Goal: Information Seeking & Learning: Learn about a topic

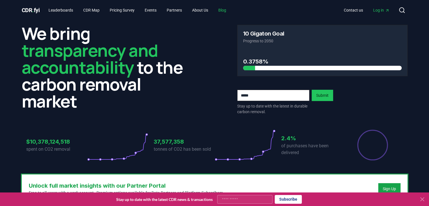
click at [230, 12] on link "Blog" at bounding box center [222, 10] width 17 height 10
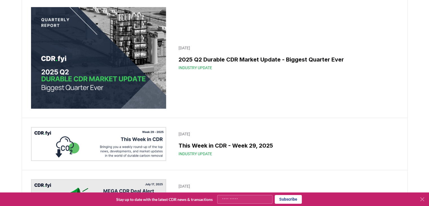
scroll to position [298, 0]
click at [115, 101] on img at bounding box center [98, 58] width 135 height 102
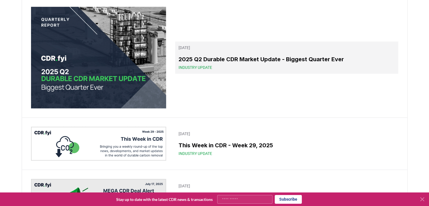
click at [199, 63] on h3 "2025 Q2 Durable CDR Market Update - Biggest Quarter Ever" at bounding box center [287, 59] width 216 height 8
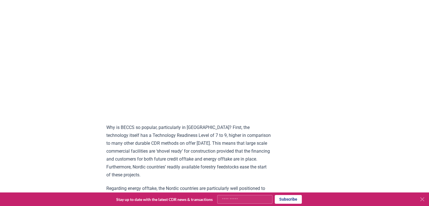
scroll to position [629, 0]
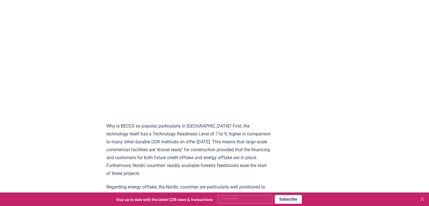
click at [252, 141] on p "Why is BECCS so popular, particularly in [GEOGRAPHIC_DATA]? First, the technolo…" at bounding box center [188, 149] width 165 height 55
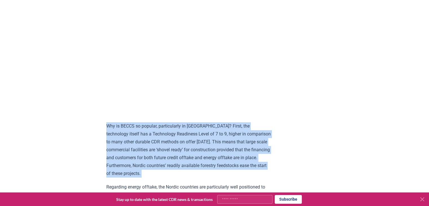
click at [252, 141] on p "Why is BECCS so popular, particularly in [GEOGRAPHIC_DATA]? First, the technolo…" at bounding box center [188, 149] width 165 height 55
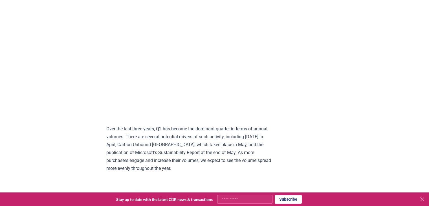
scroll to position [1007, 0]
click at [230, 124] on p "Over the last three years, Q2 has become the dominant quarter in terms of annua…" at bounding box center [188, 147] width 165 height 47
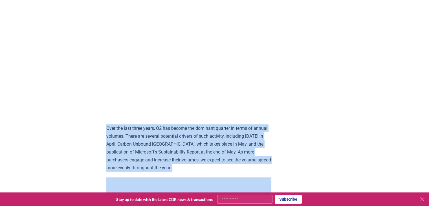
click at [230, 124] on p "Over the last three years, Q2 has become the dominant quarter in terms of annua…" at bounding box center [188, 147] width 165 height 47
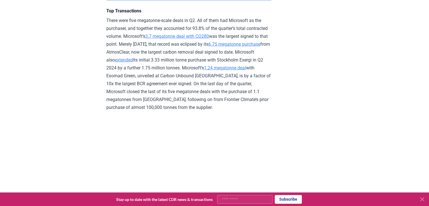
scroll to position [1321, 0]
